Goal: Navigation & Orientation: Find specific page/section

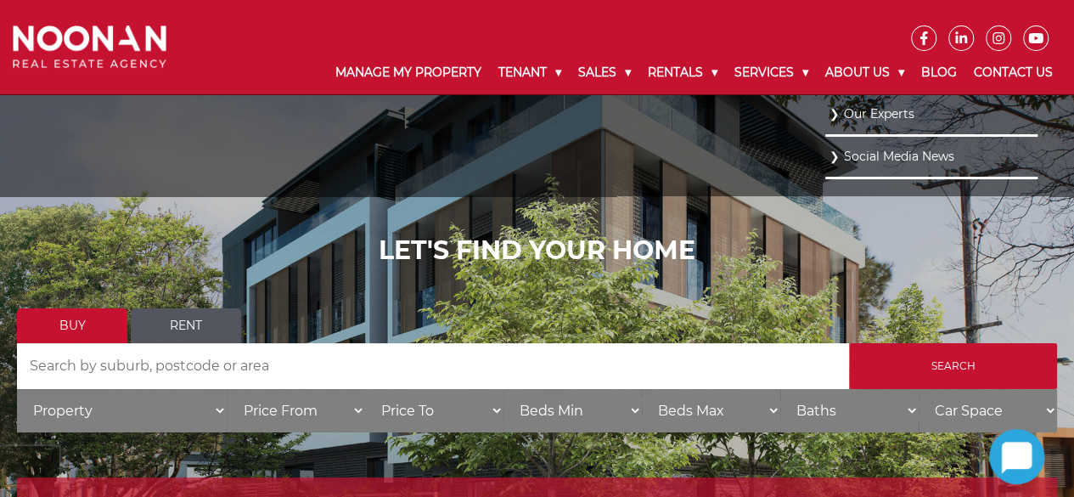
click at [858, 101] on li "Our Experts" at bounding box center [931, 115] width 212 height 42
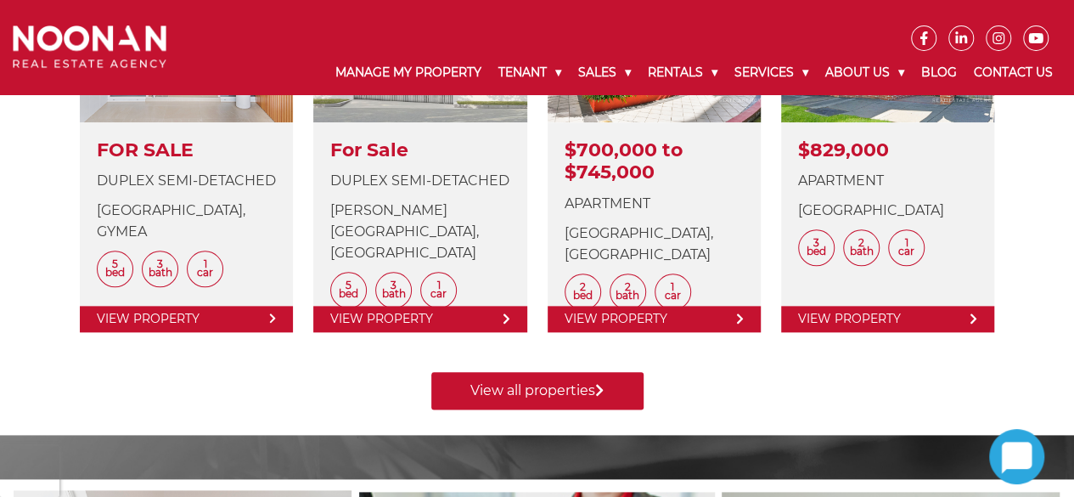
scroll to position [831, 0]
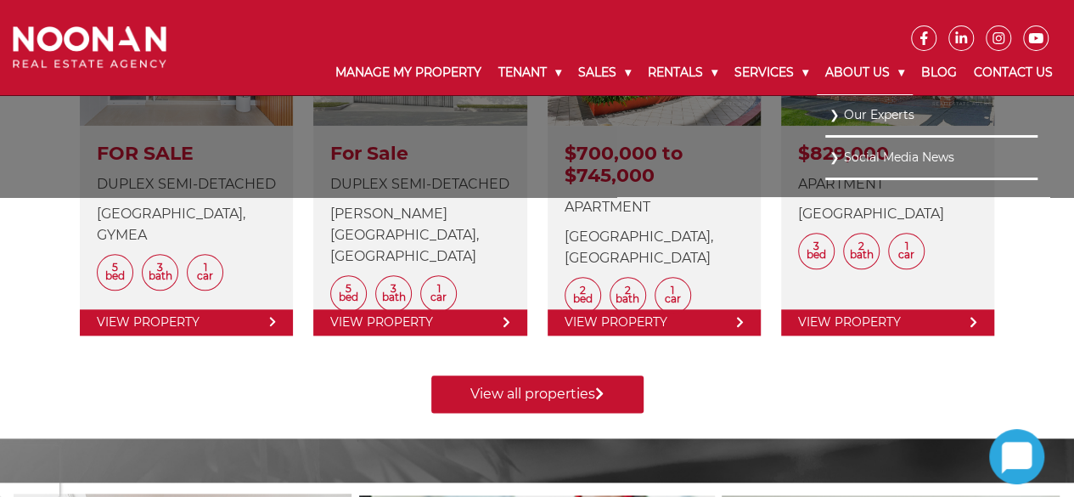
click at [893, 76] on link "About Us" at bounding box center [865, 73] width 96 height 44
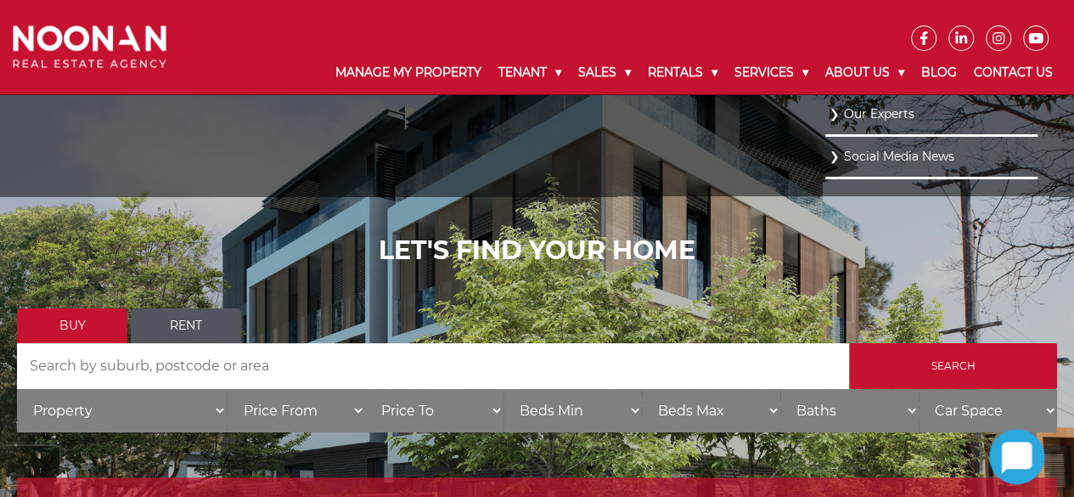
click at [885, 108] on link "Our Experts" at bounding box center [932, 114] width 204 height 23
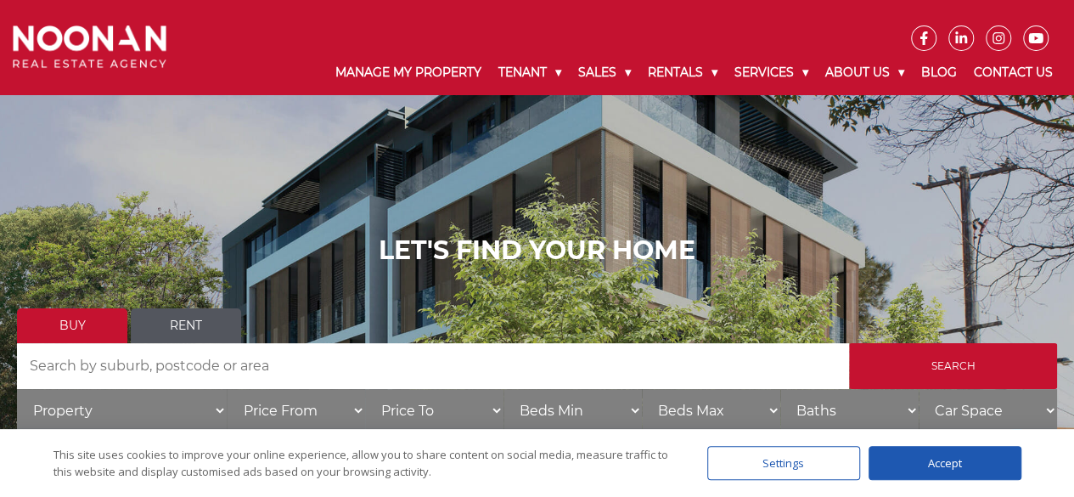
click at [980, 461] on div "Accept" at bounding box center [945, 463] width 153 height 34
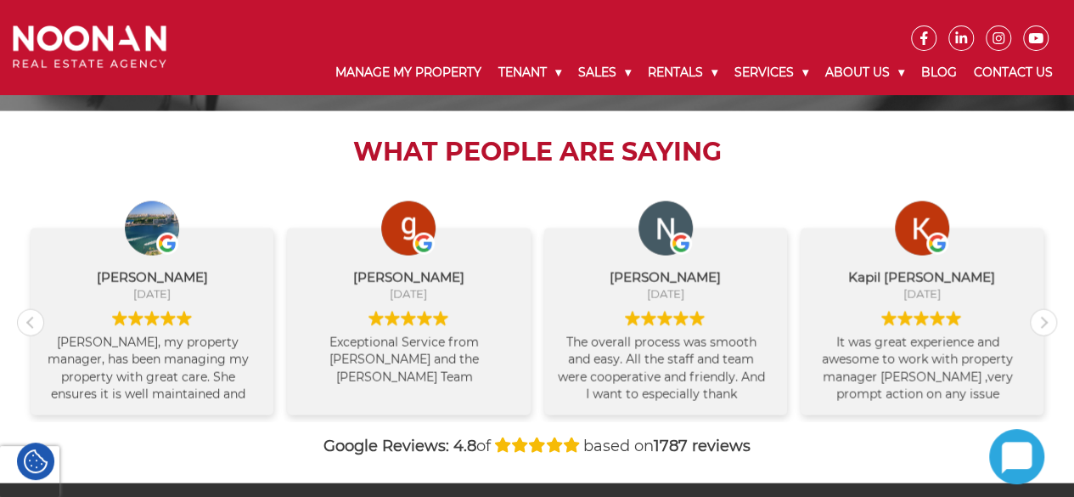
scroll to position [1980, 0]
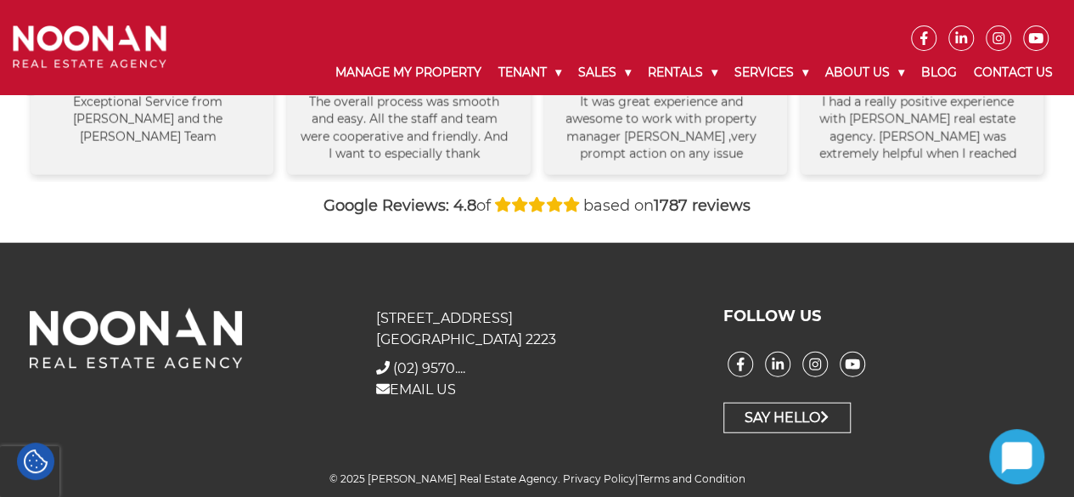
click at [1060, 183] on div "What People are Saying Peter Burgess September 8, 2025 Vidhan did a great job, …" at bounding box center [537, 57] width 1074 height 372
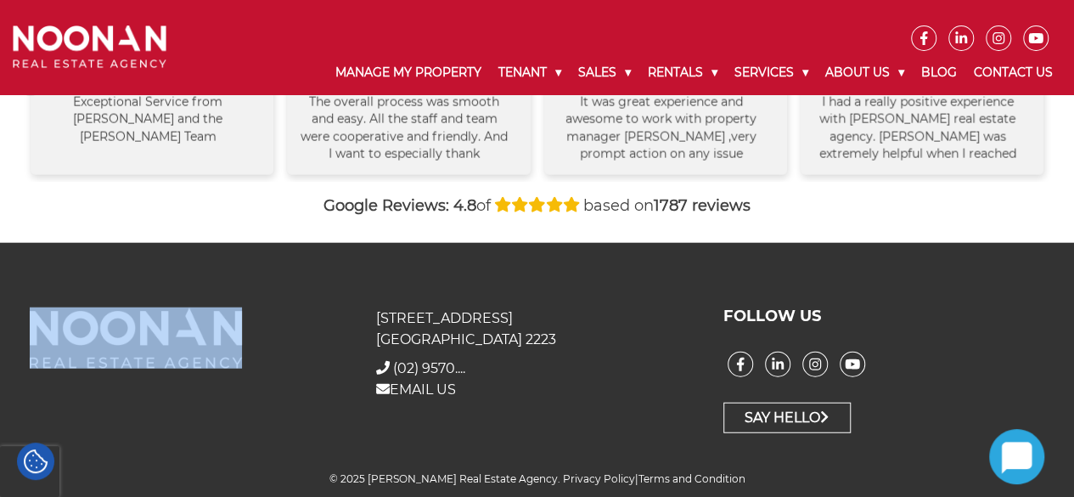
click at [1060, 183] on div "What People are Saying Peter Burgess September 8, 2025 Vidhan did a great job, …" at bounding box center [537, 57] width 1074 height 372
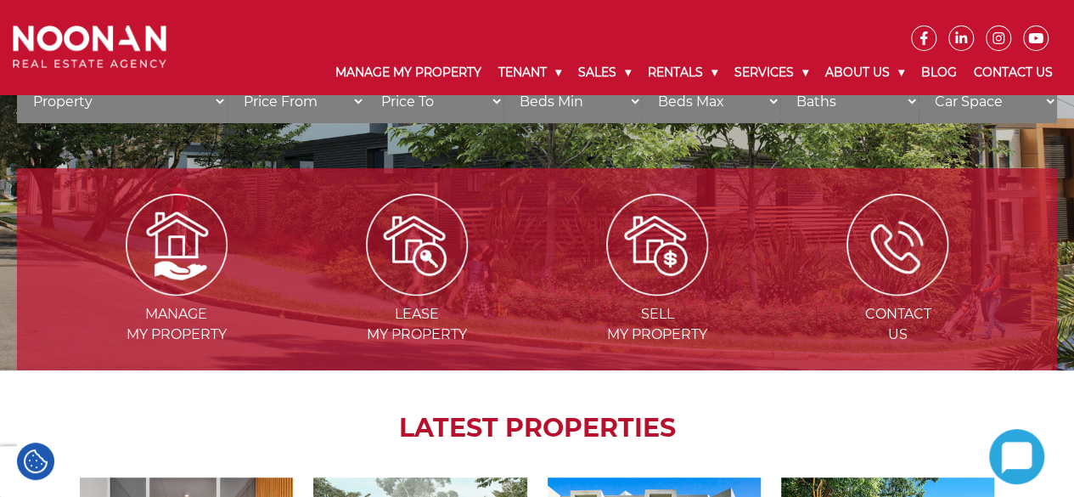
scroll to position [240, 0]
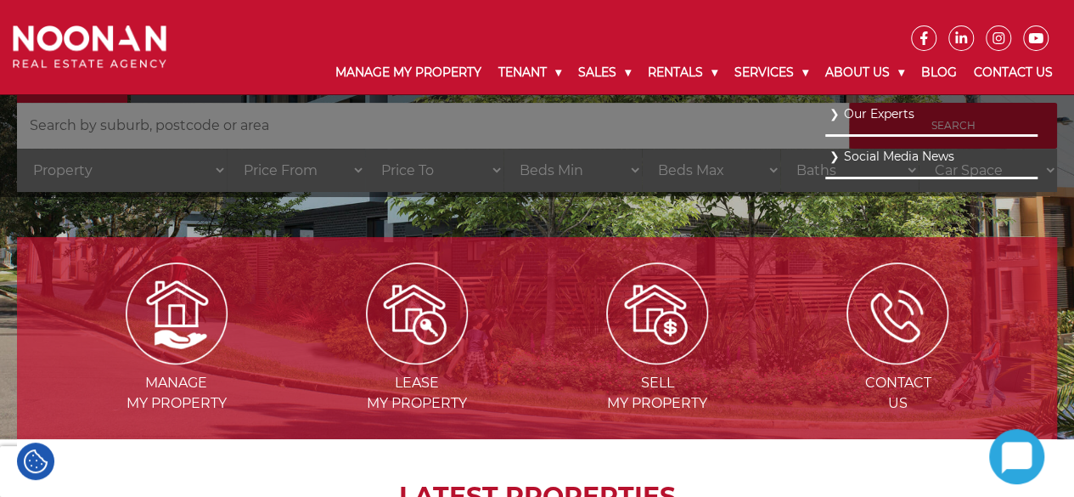
click at [862, 115] on link "Our Experts" at bounding box center [932, 114] width 204 height 23
click at [880, 115] on link "Our Experts" at bounding box center [932, 114] width 204 height 23
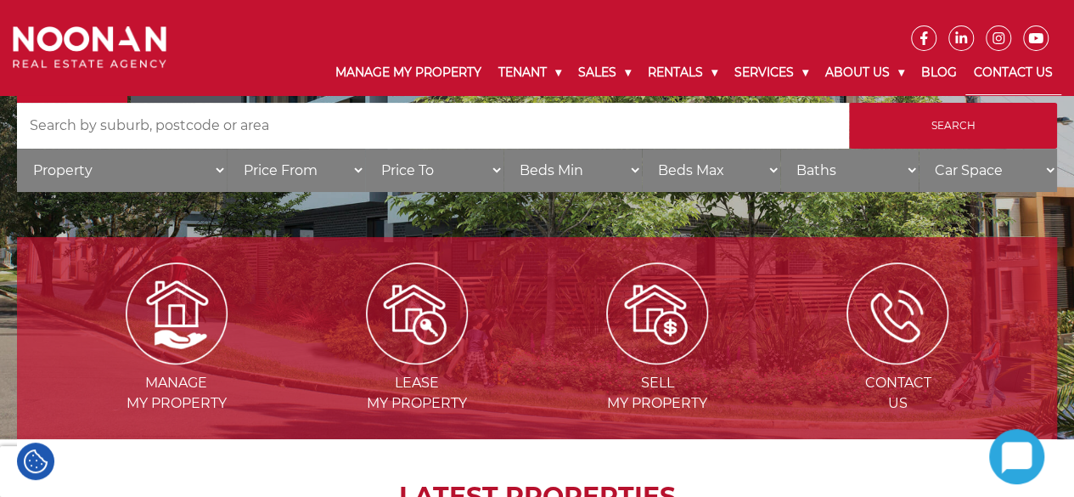
click at [1021, 77] on link "Contact Us" at bounding box center [1014, 73] width 96 height 44
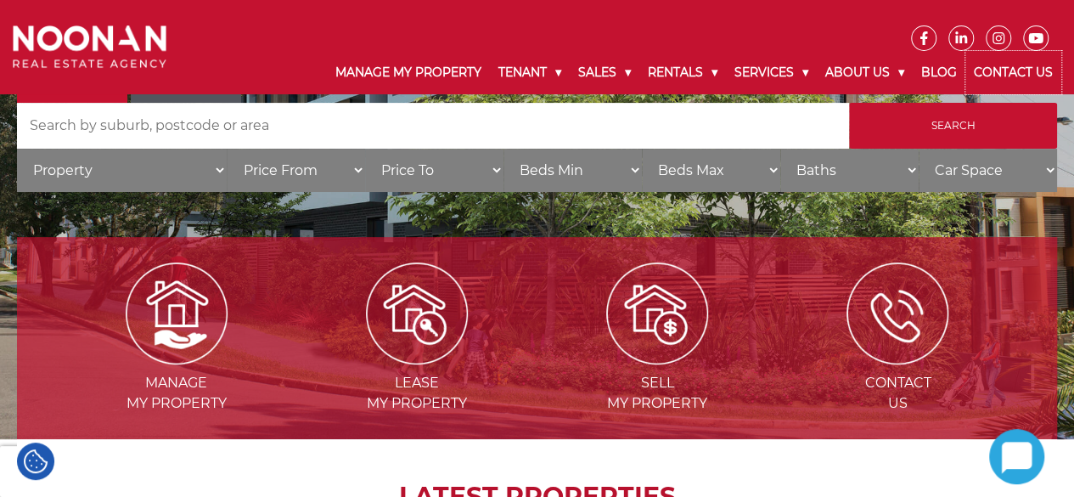
scroll to position [0, 0]
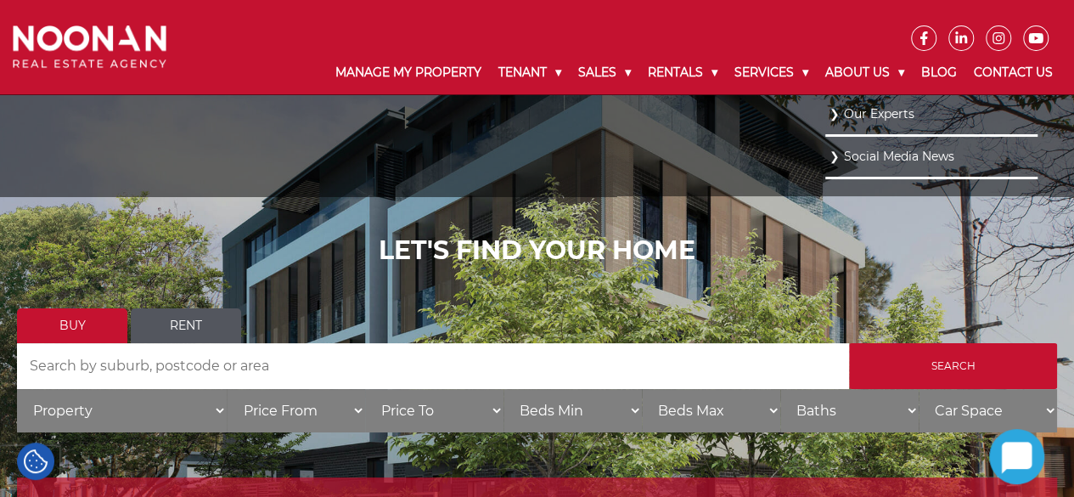
click at [865, 111] on link "Our Experts" at bounding box center [932, 114] width 204 height 23
click at [832, 112] on link "Our Experts" at bounding box center [932, 114] width 204 height 23
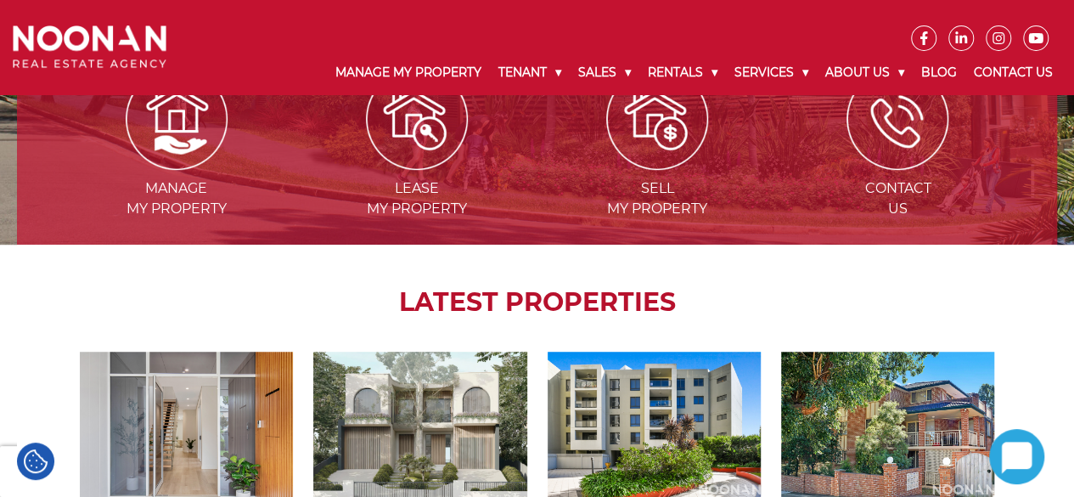
scroll to position [870, 0]
